Goal: Find specific page/section: Find specific page/section

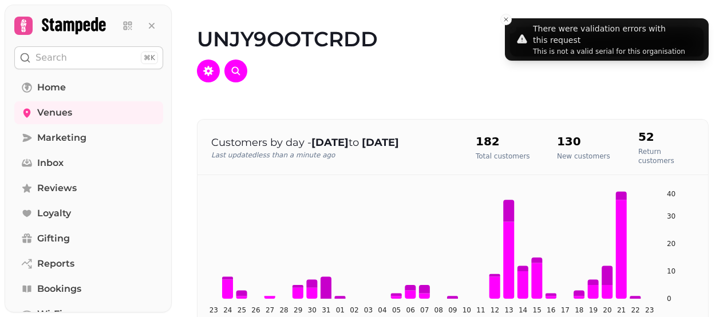
click at [485, 57] on div "UNJY9OOTCRDD" at bounding box center [453, 55] width 548 height 110
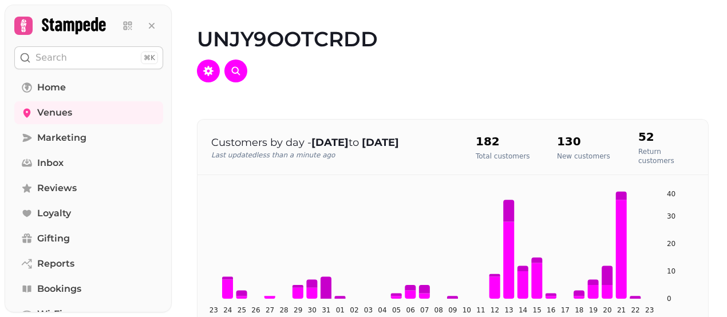
click at [474, 65] on div at bounding box center [453, 71] width 512 height 23
click at [67, 93] on link "Home" at bounding box center [88, 87] width 149 height 23
